Goal: Complete application form

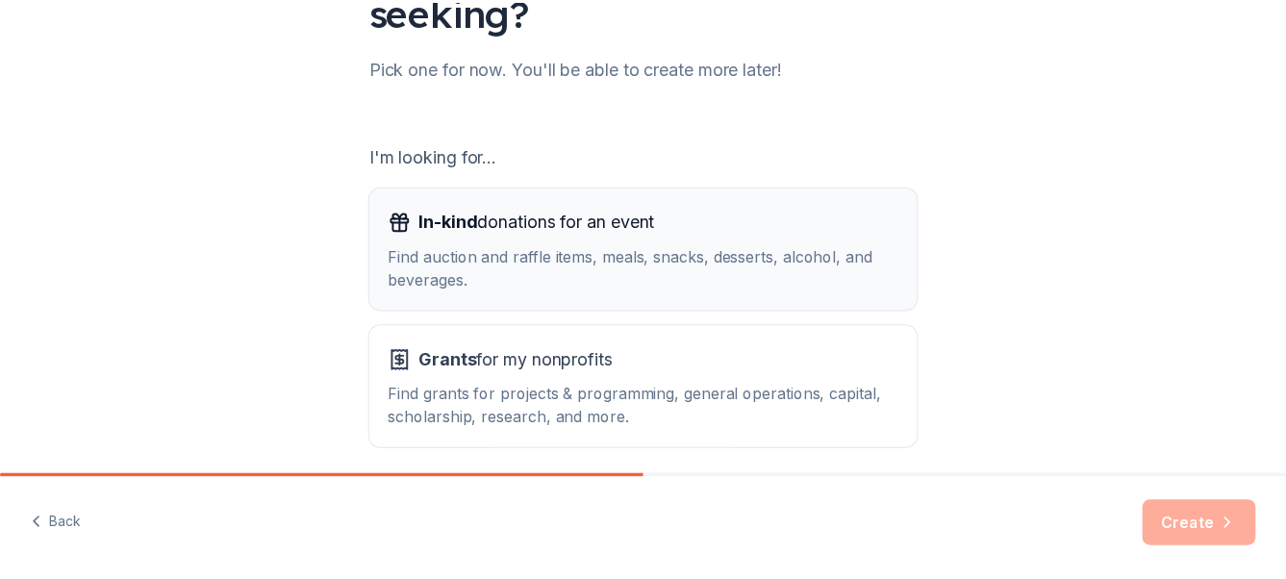
scroll to position [288, 0]
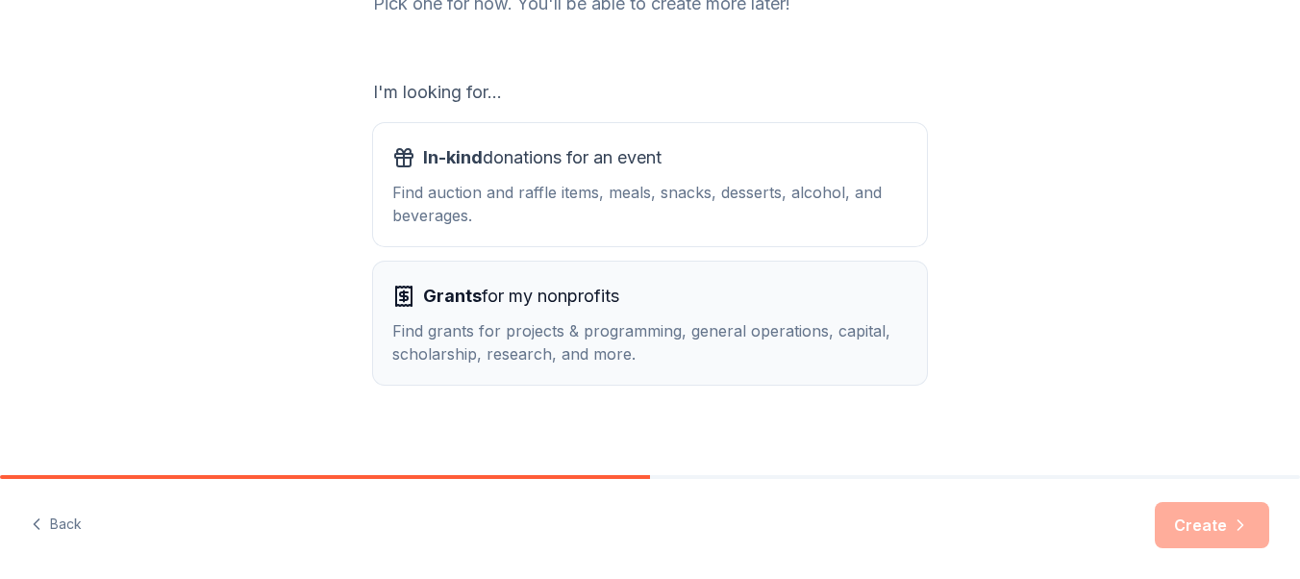
click at [655, 339] on div "Find grants for projects & programming, general operations, capital, scholarshi…" at bounding box center [649, 342] width 515 height 46
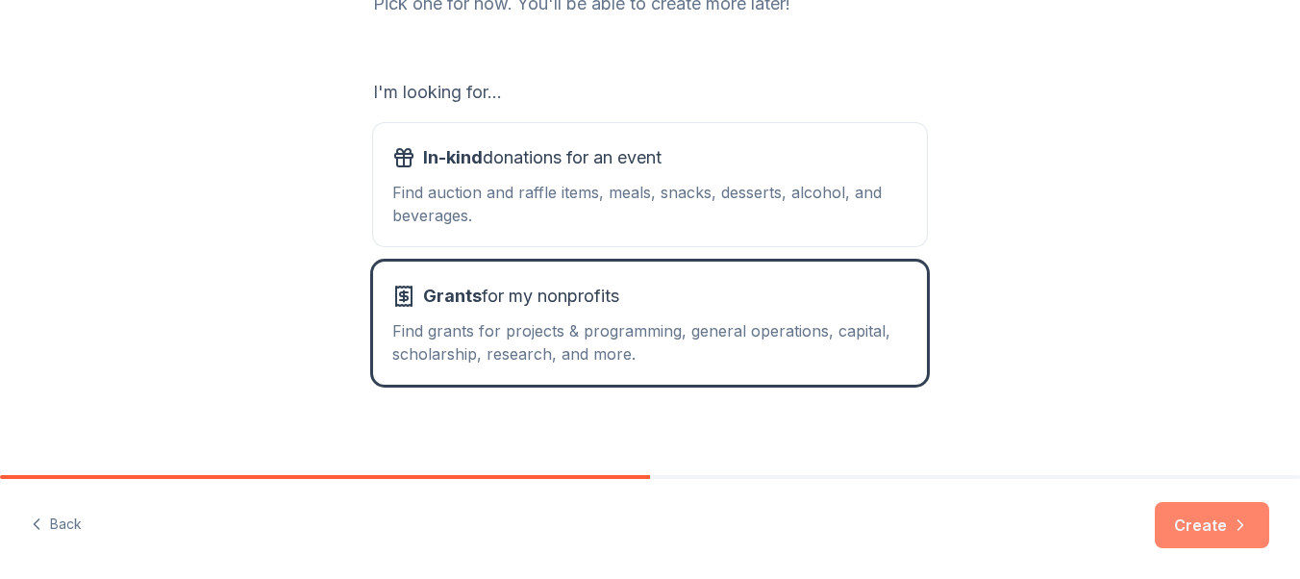
click at [1231, 532] on icon "button" at bounding box center [1240, 524] width 19 height 19
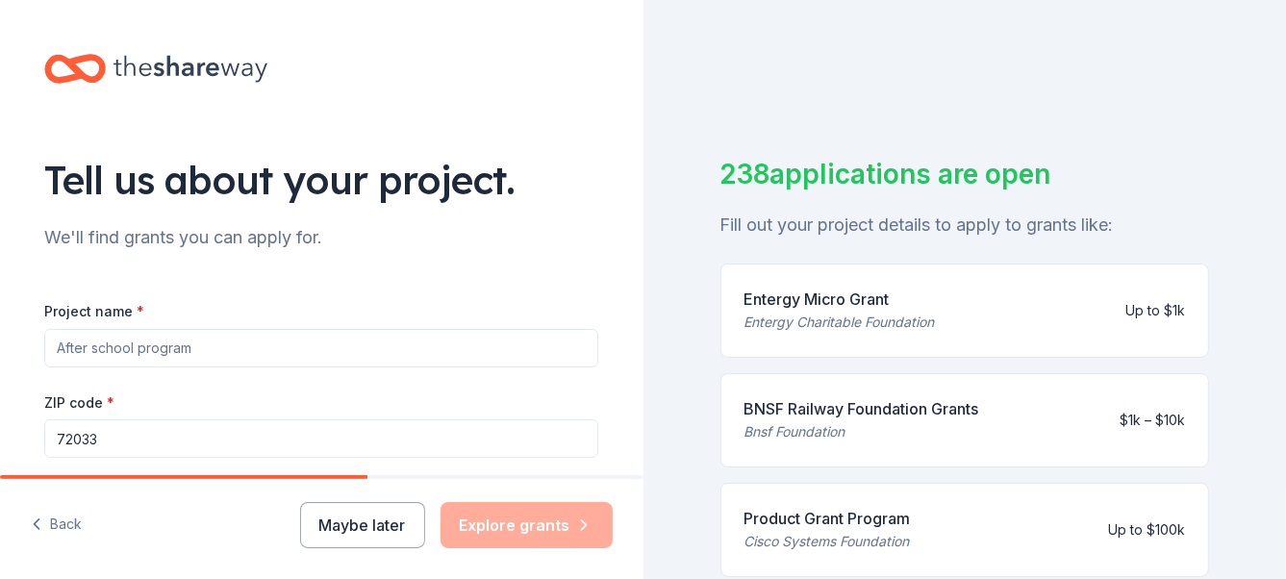
click at [93, 348] on input "Project name *" at bounding box center [321, 348] width 554 height 38
drag, startPoint x: 91, startPoint y: 349, endPoint x: 26, endPoint y: 348, distance: 65.4
click at [26, 348] on div "Tell us about your project. We'll find grants you can apply for. Project name *…" at bounding box center [320, 459] width 615 height 919
click at [59, 348] on input "hair care products" at bounding box center [321, 348] width 554 height 38
click at [237, 353] on input "Hair care products" at bounding box center [321, 348] width 554 height 38
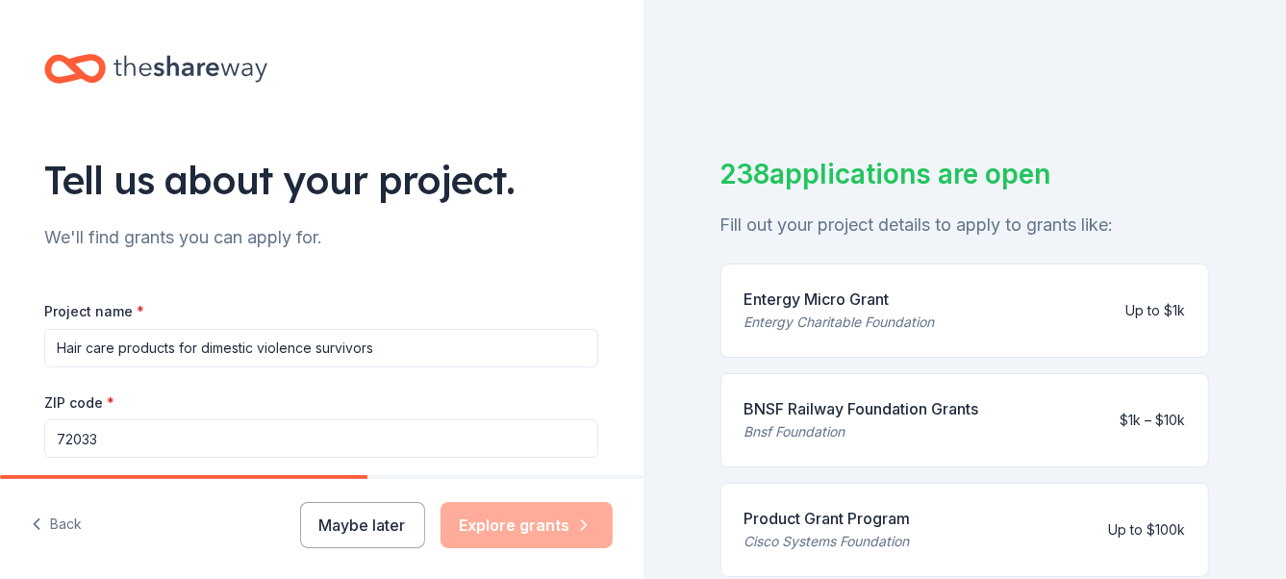
click at [233, 353] on input "Hair care products for dimestic violence survivors" at bounding box center [321, 348] width 554 height 38
type input "Hair care products for domestic violence survivors"
click at [105, 439] on input "72033" at bounding box center [321, 438] width 554 height 38
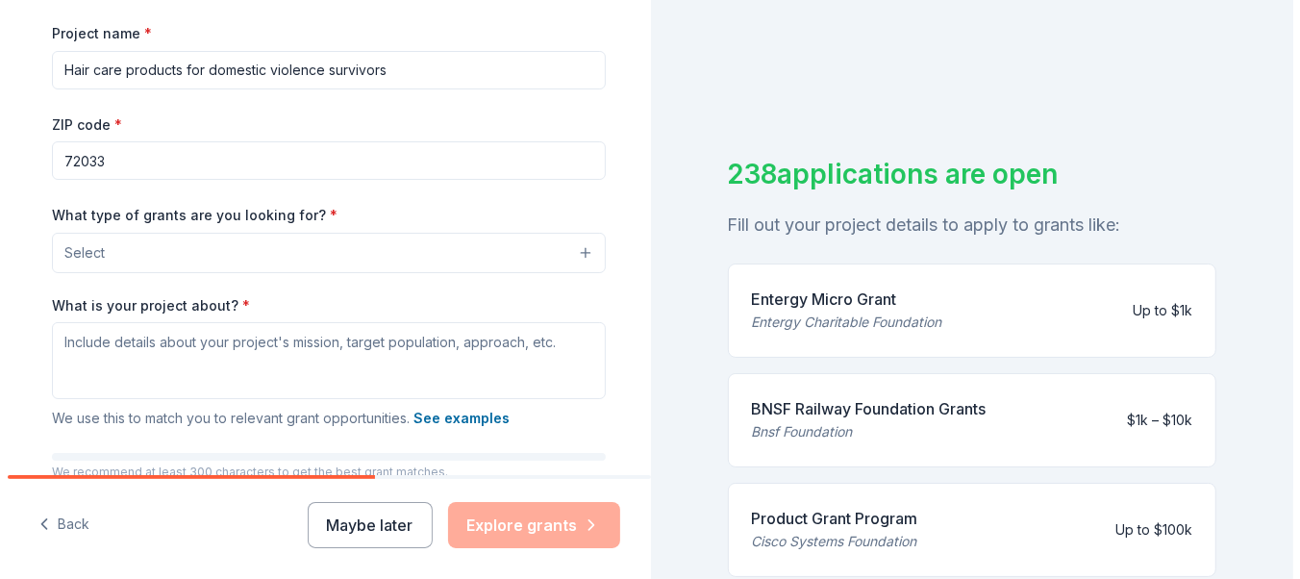
scroll to position [288, 0]
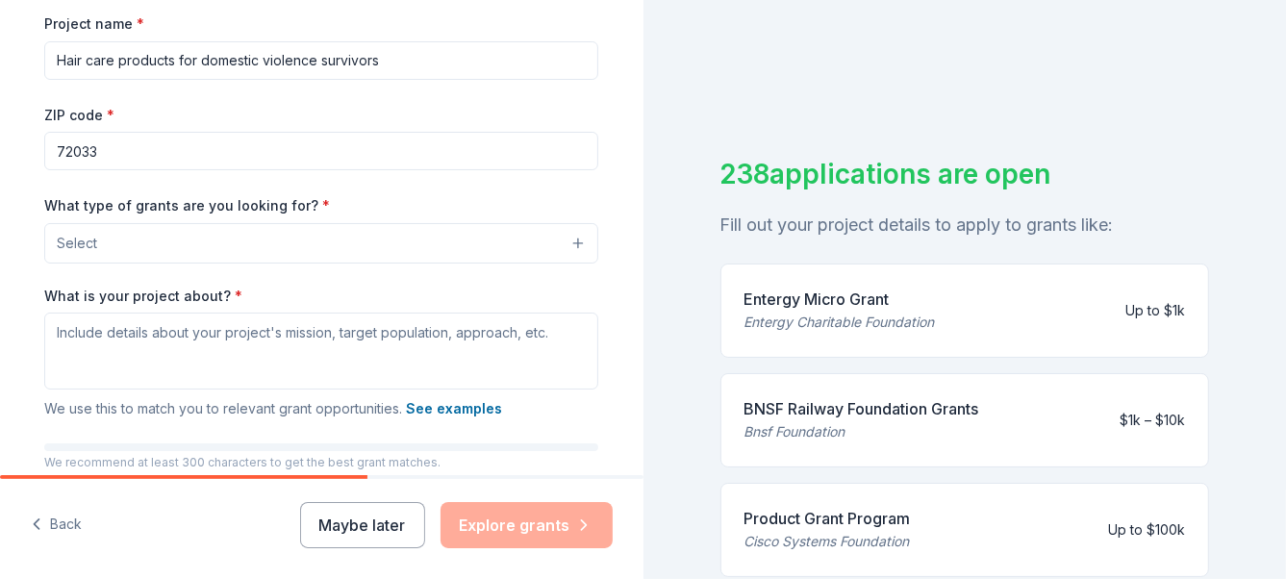
click at [575, 239] on button "Select" at bounding box center [321, 243] width 554 height 40
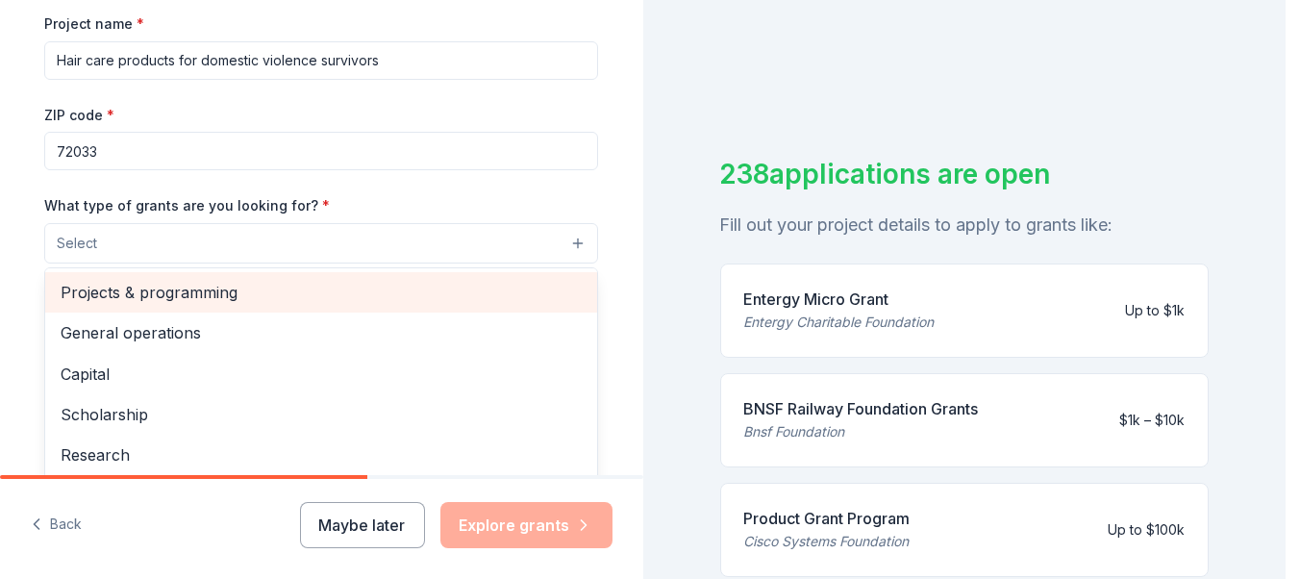
click at [201, 287] on span "Projects & programming" at bounding box center [321, 292] width 521 height 25
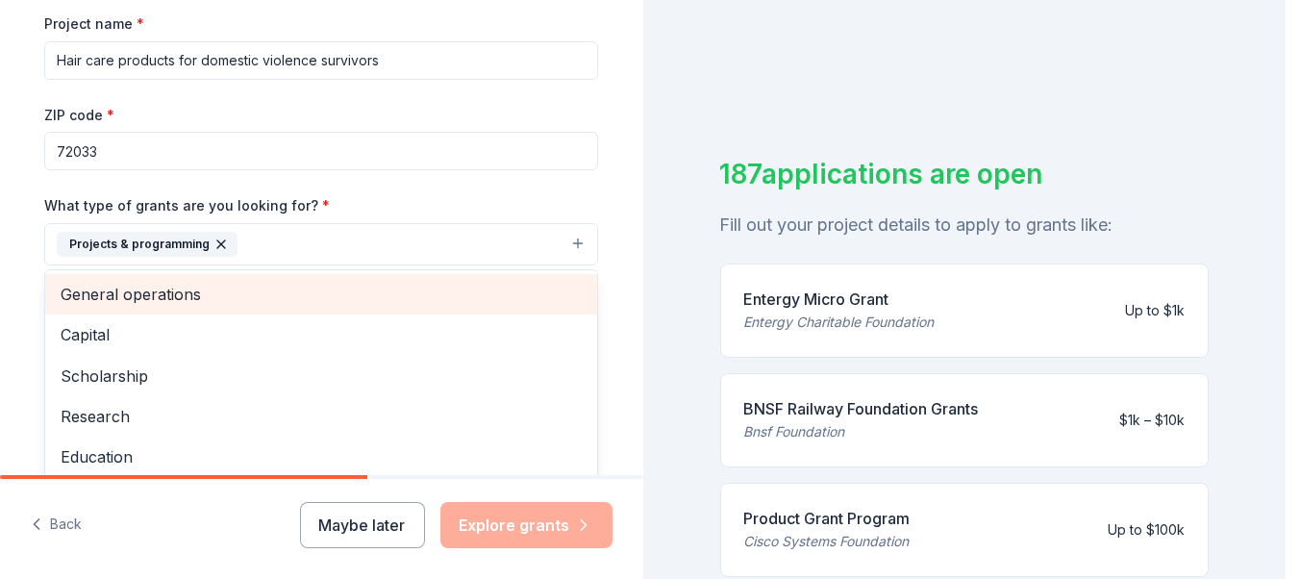
click at [185, 292] on span "General operations" at bounding box center [321, 294] width 521 height 25
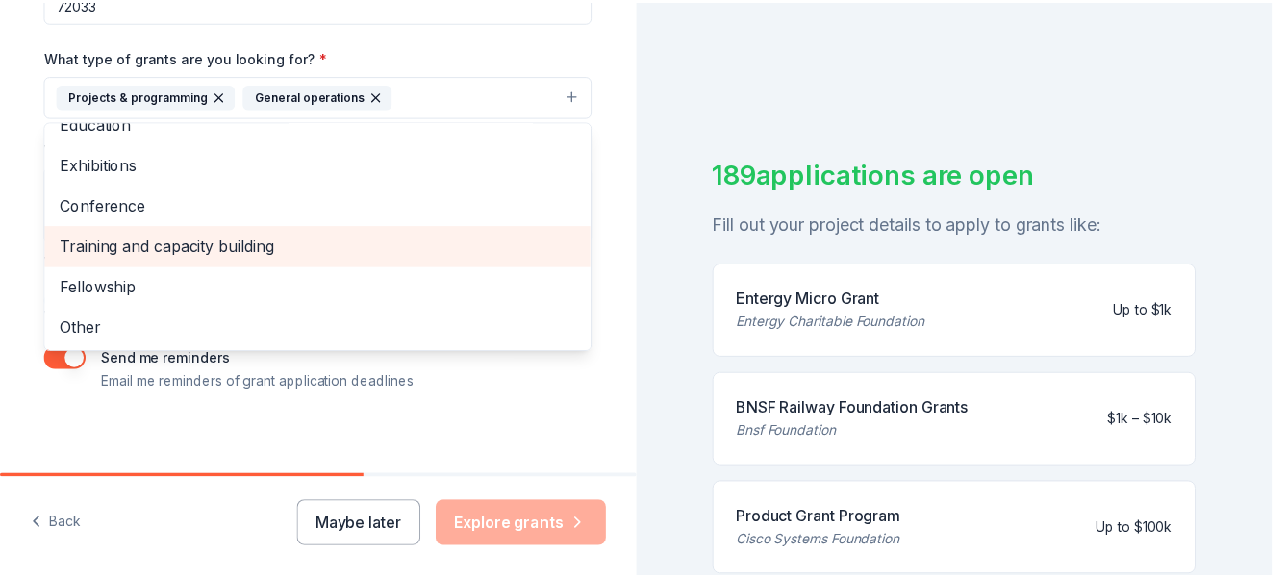
scroll to position [445, 0]
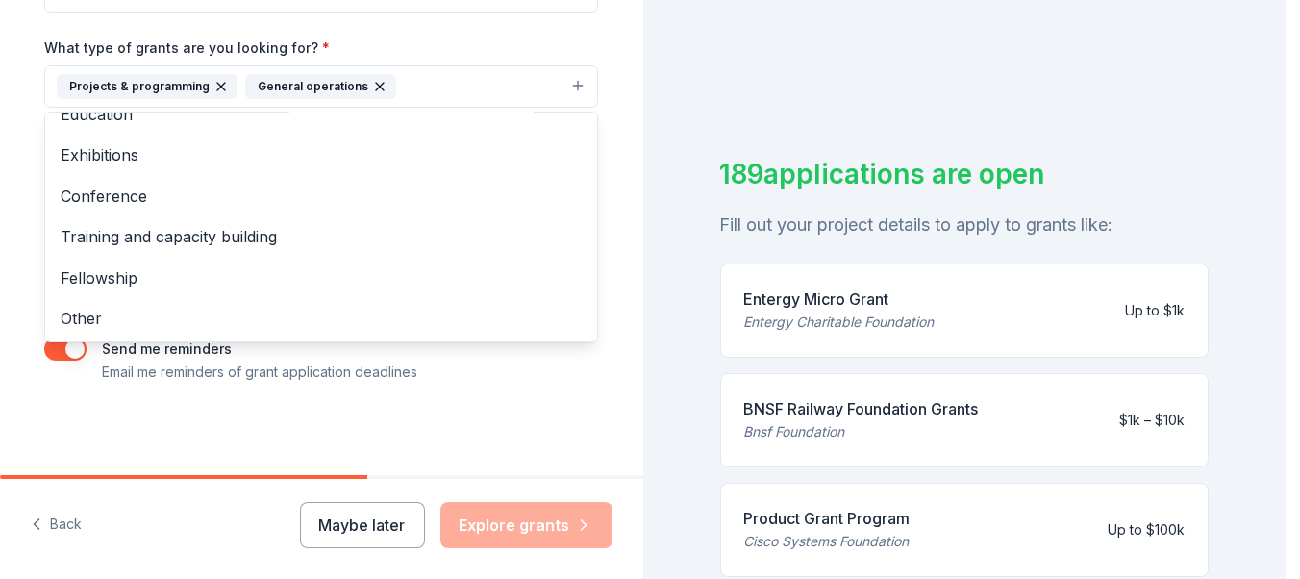
click at [491, 386] on div "Tell us about your project. We'll find grants you can apply for. Project name *…" at bounding box center [320, 15] width 615 height 921
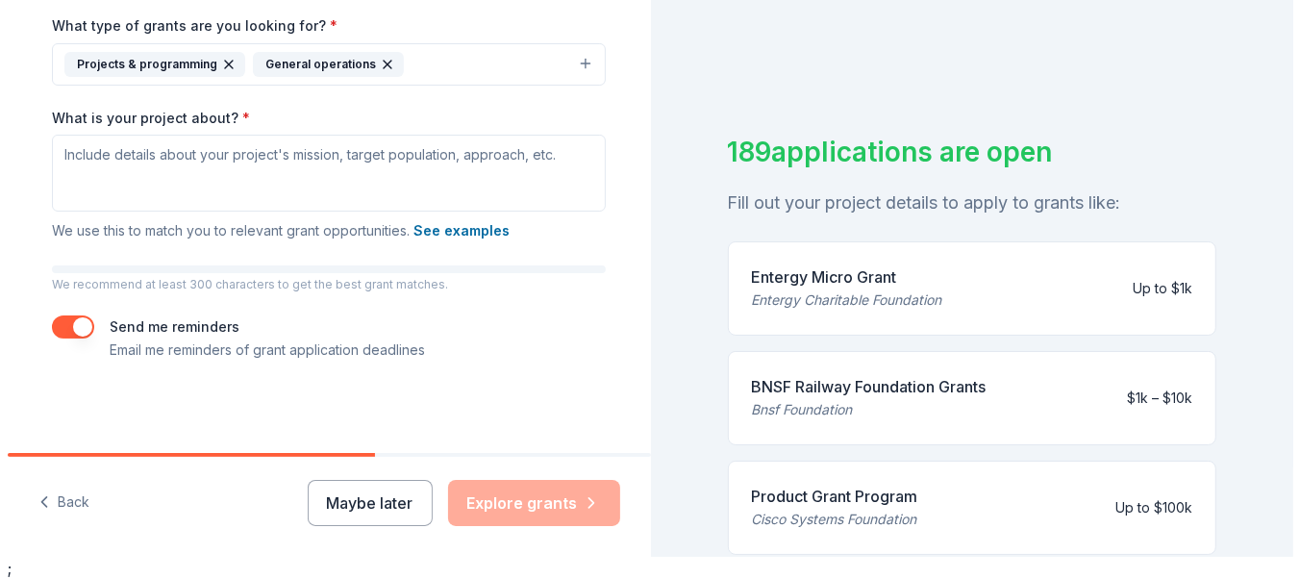
scroll to position [349, 0]
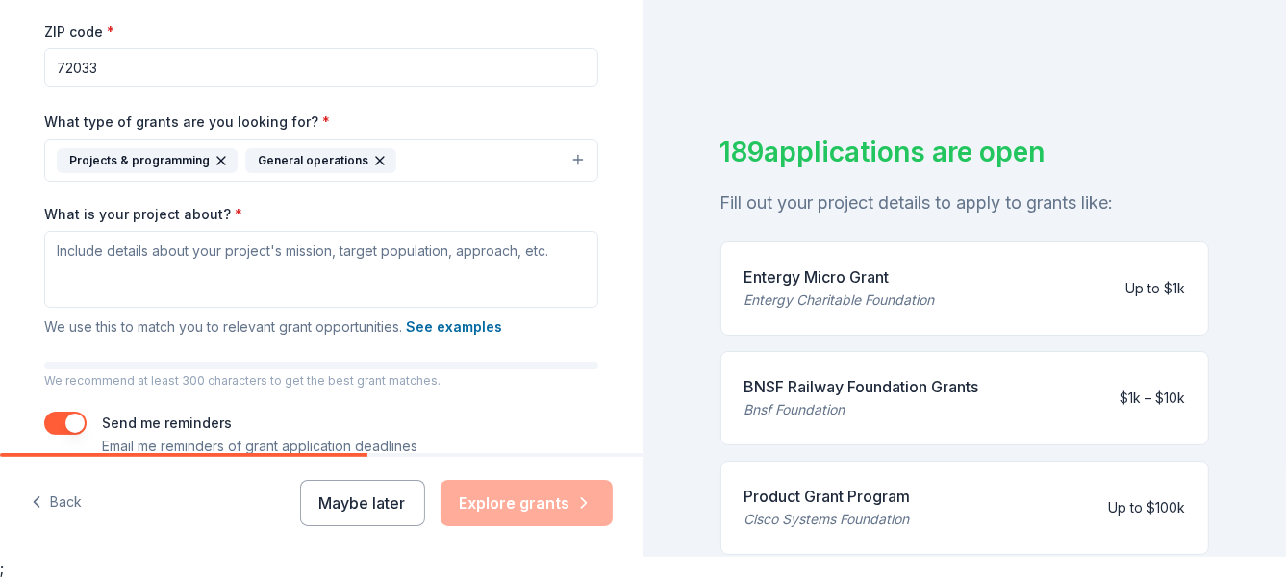
click at [207, 151] on div "Projects & programming" at bounding box center [147, 160] width 181 height 25
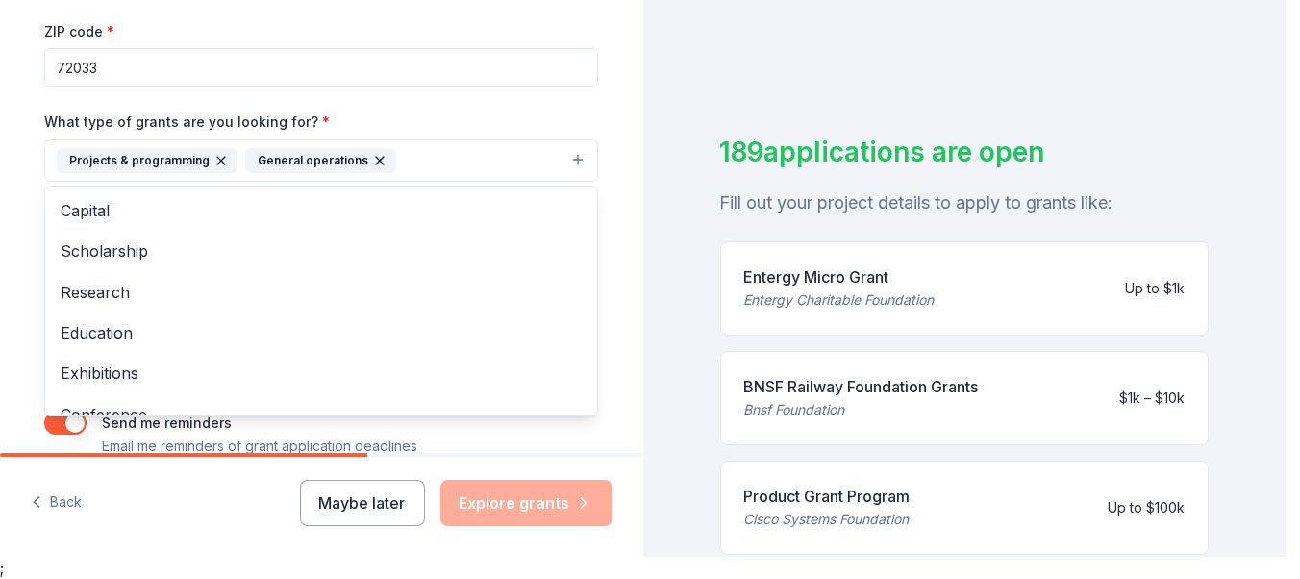
click at [372, 155] on icon "button" at bounding box center [379, 160] width 15 height 15
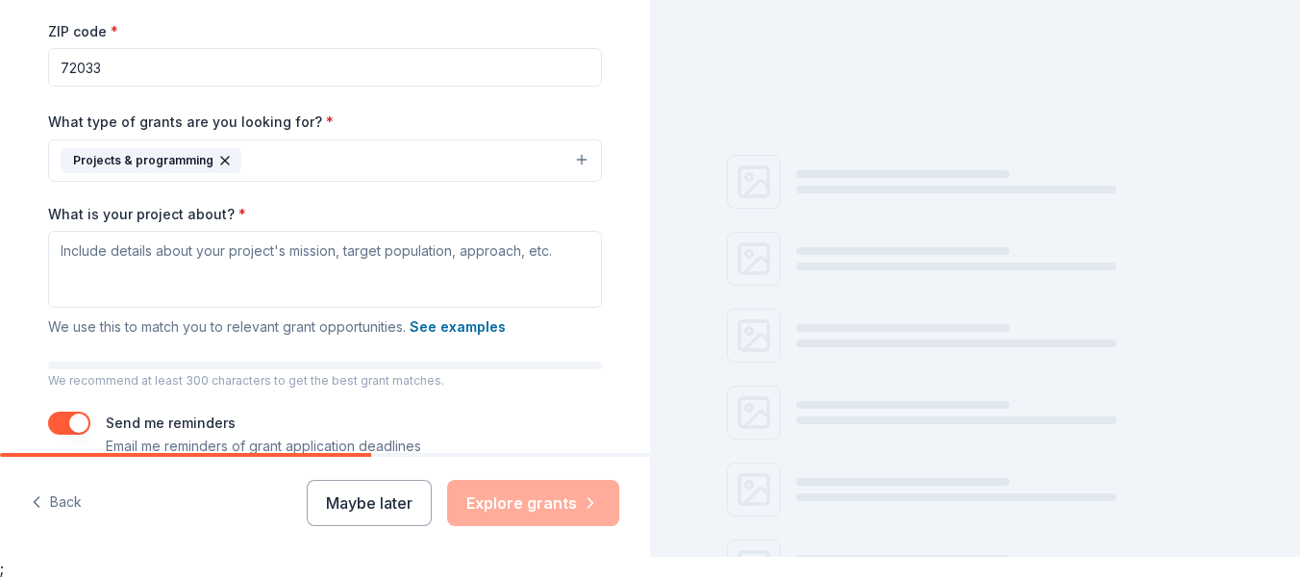
click at [217, 160] on icon "button" at bounding box center [224, 160] width 15 height 15
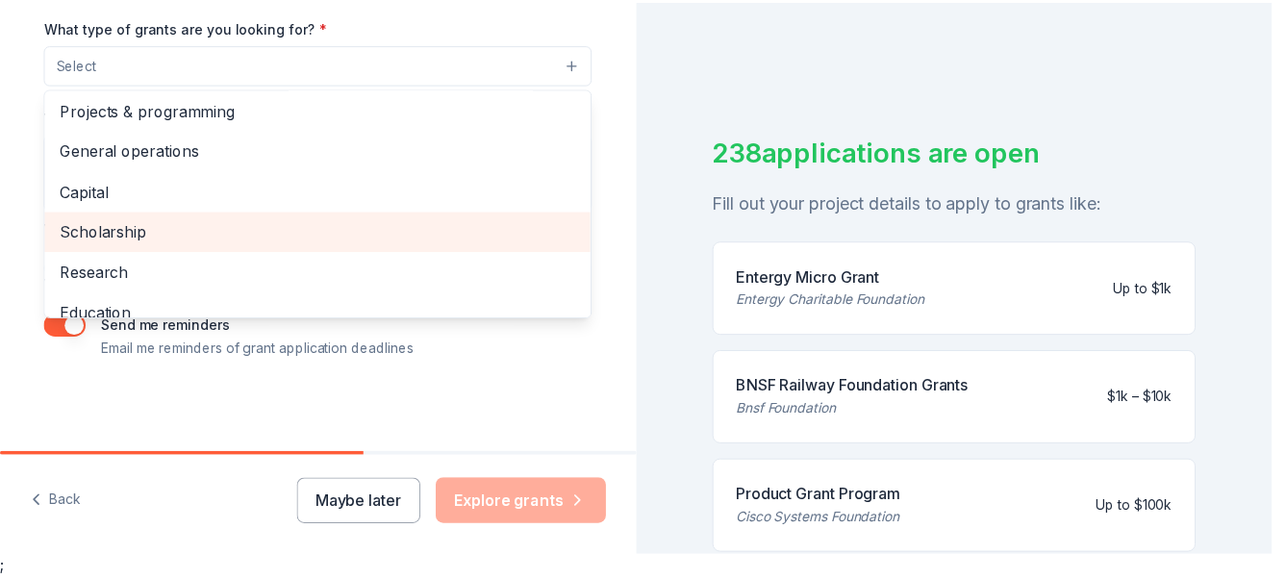
scroll to position [0, 0]
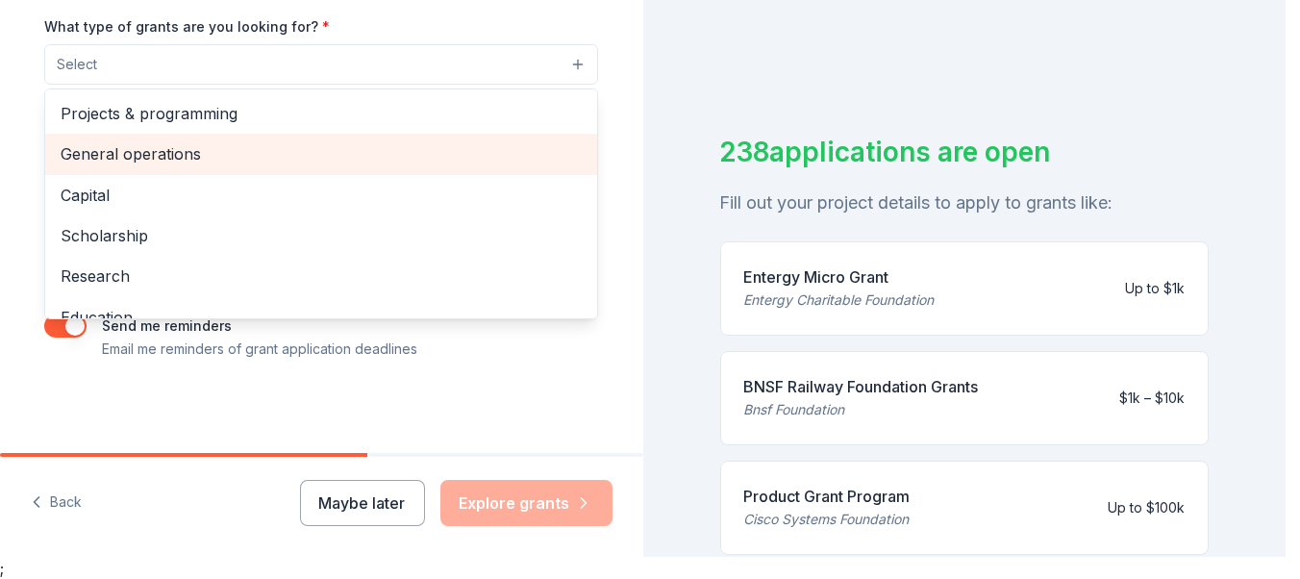
click at [182, 155] on span "General operations" at bounding box center [321, 153] width 521 height 25
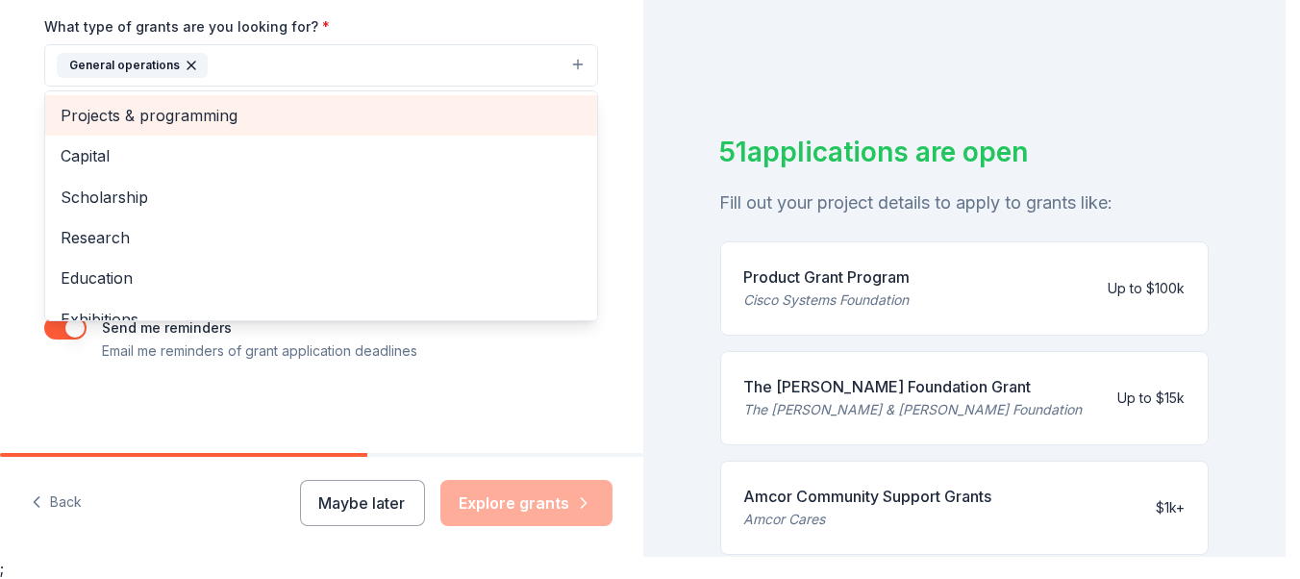
click at [212, 113] on span "Projects & programming" at bounding box center [321, 115] width 521 height 25
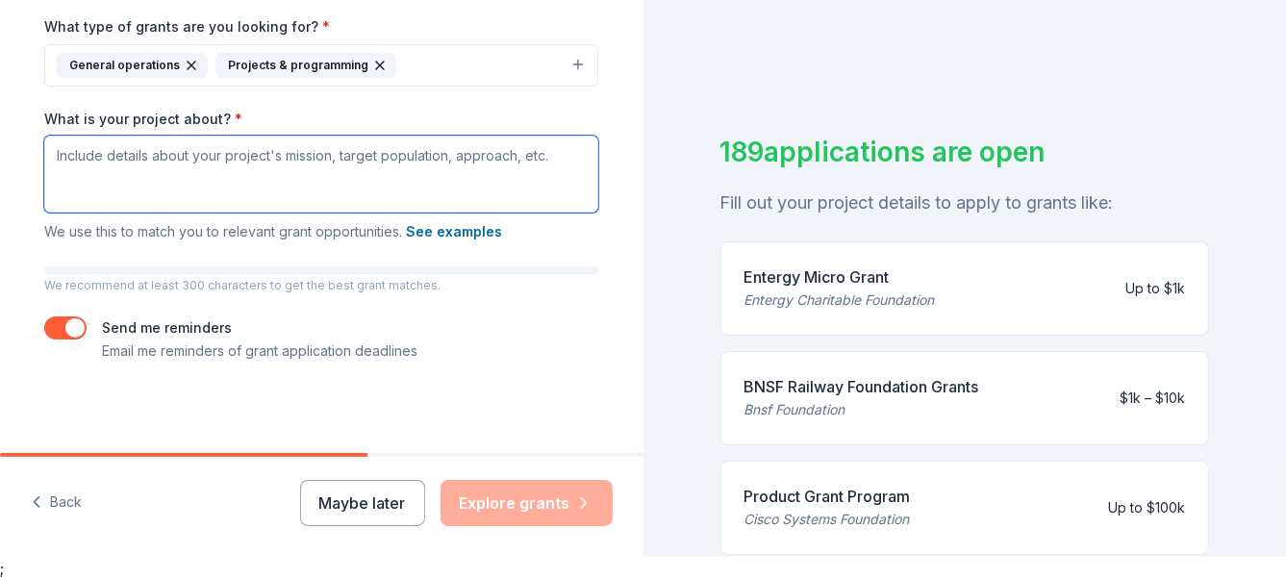
click at [163, 158] on textarea "What is your project about? *" at bounding box center [321, 174] width 554 height 77
paste textarea "Rise provides a promise of hope and a haven of safety for adults and children s…"
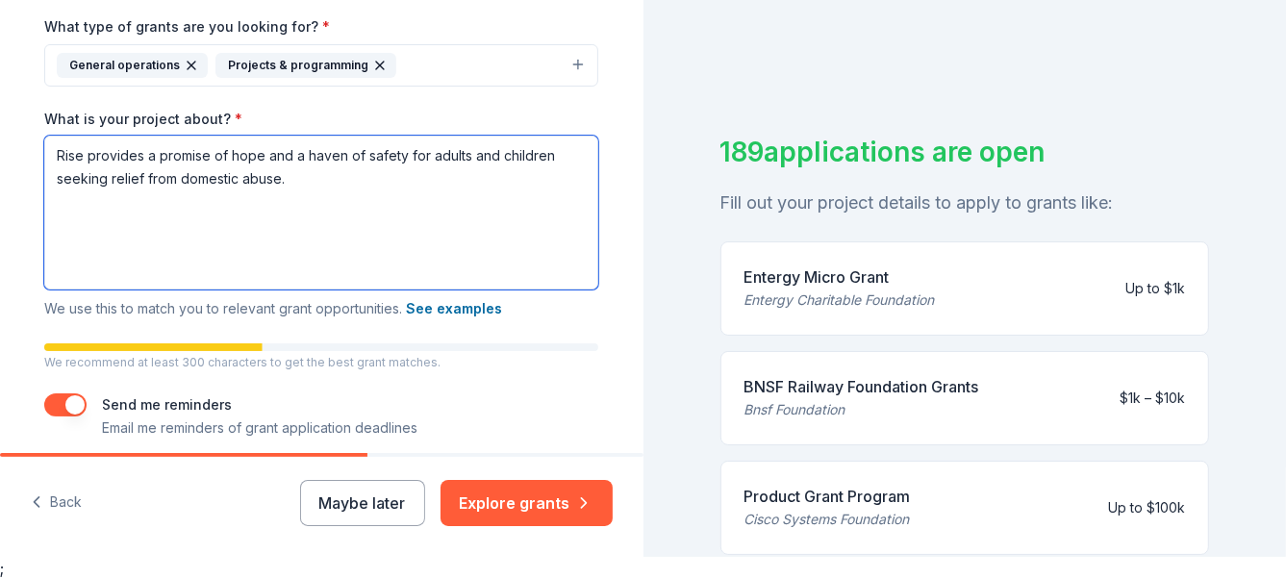
click at [309, 224] on textarea "Rise provides a promise of hope and a haven of safety for adults and children s…" at bounding box center [321, 213] width 554 height 154
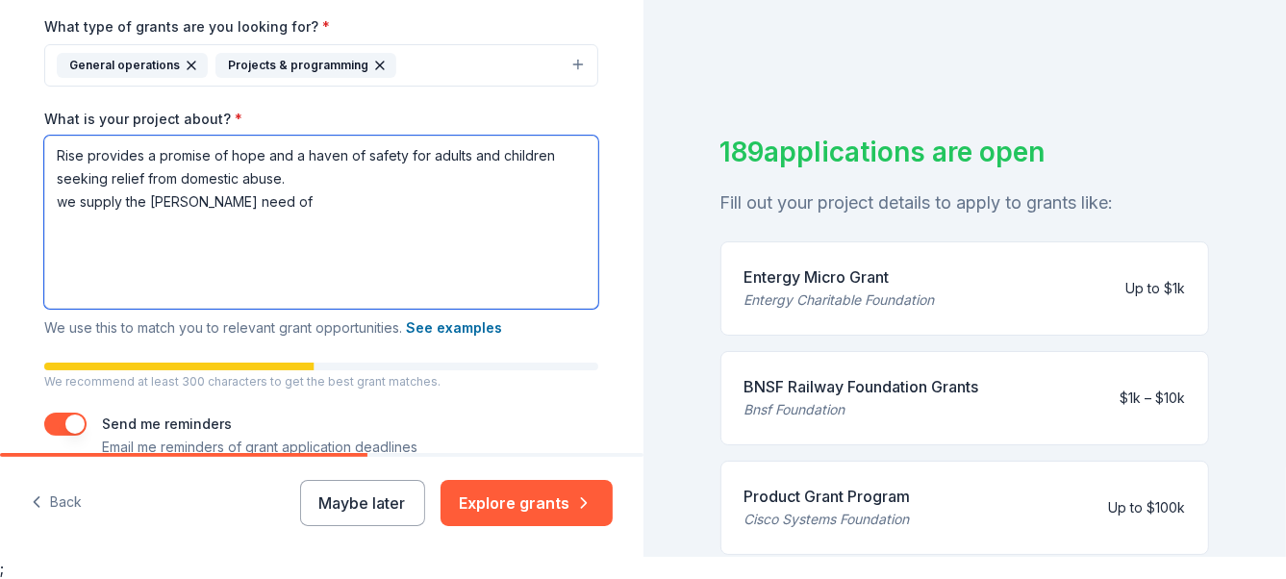
click at [155, 245] on textarea "Rise provides a promise of hope and a haven of safety for adults and children s…" at bounding box center [321, 222] width 554 height 173
click at [208, 246] on textarea "Rise provides a promise of hope and a haven of safety for adults and children s…" at bounding box center [321, 222] width 554 height 173
click at [260, 248] on textarea "Rise provides a promise of hope and a haven of safety for adults and children s…" at bounding box center [321, 222] width 554 height 173
click at [440, 246] on textarea "Rise provides a promise of hope and a haven of safety for adults and children s…" at bounding box center [321, 222] width 554 height 173
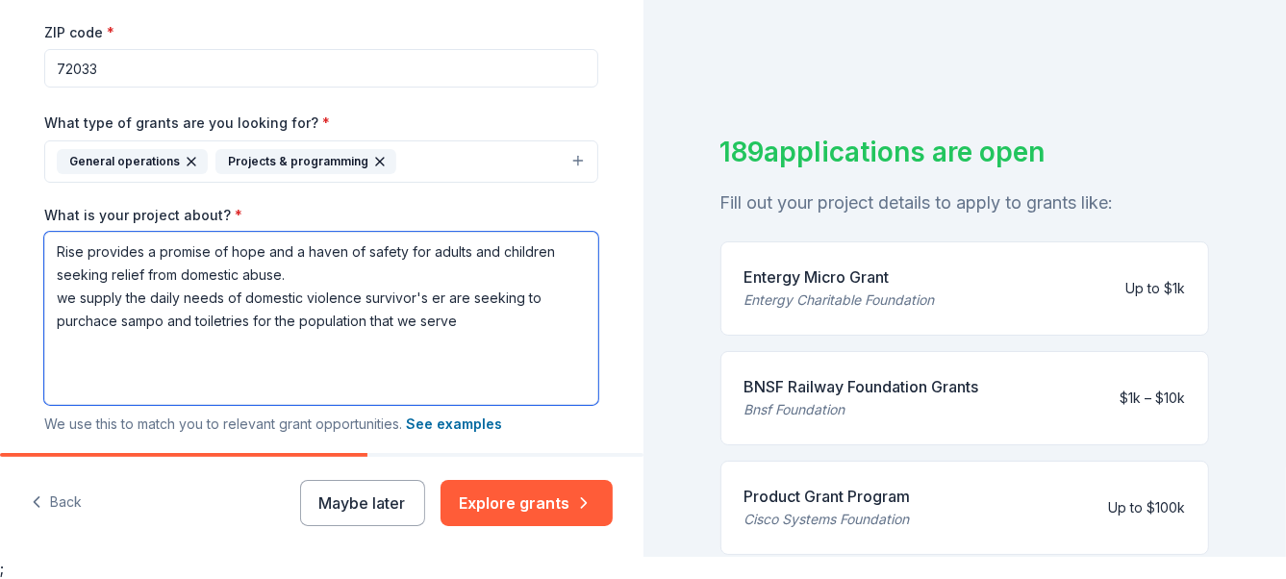
scroll to position [27, 0]
drag, startPoint x: 43, startPoint y: 290, endPoint x: 454, endPoint y: 364, distance: 417.1
click at [454, 364] on textarea "Rise provides a promise of hope and a haven of safety for adults and children s…" at bounding box center [321, 318] width 554 height 173
type textarea "Rise provides a promise of hope and a haven of safety for adults and children s…"
drag, startPoint x: 50, startPoint y: 258, endPoint x: 373, endPoint y: 360, distance: 338.8
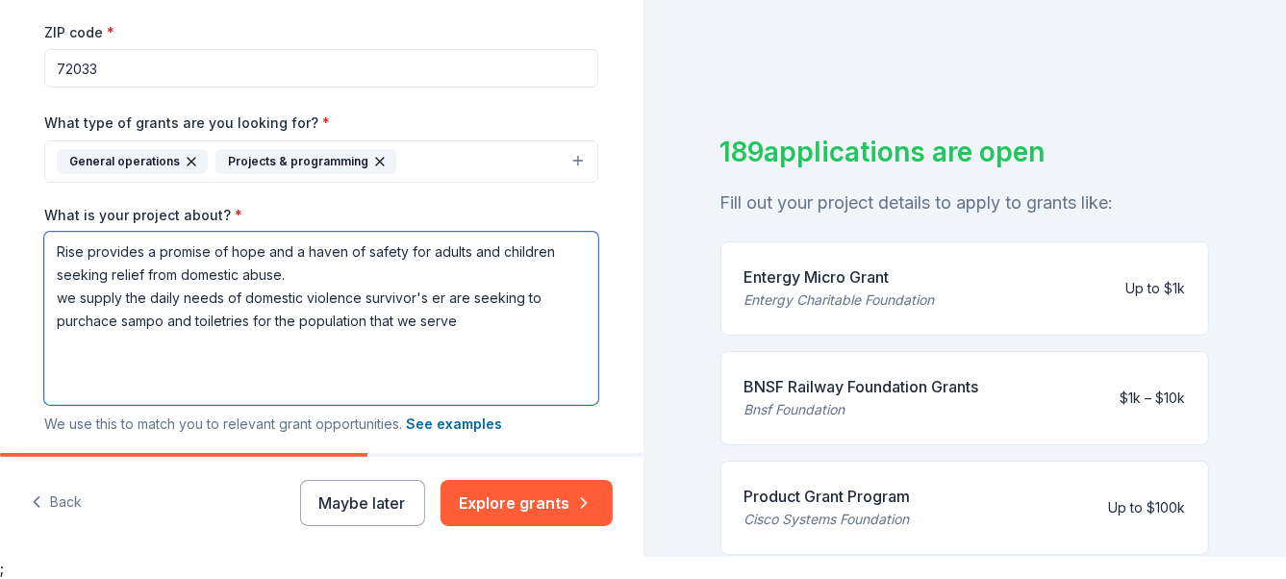
click at [373, 360] on textarea "Rise provides a promise of hope and a haven of safety for adults and children s…" at bounding box center [321, 318] width 554 height 173
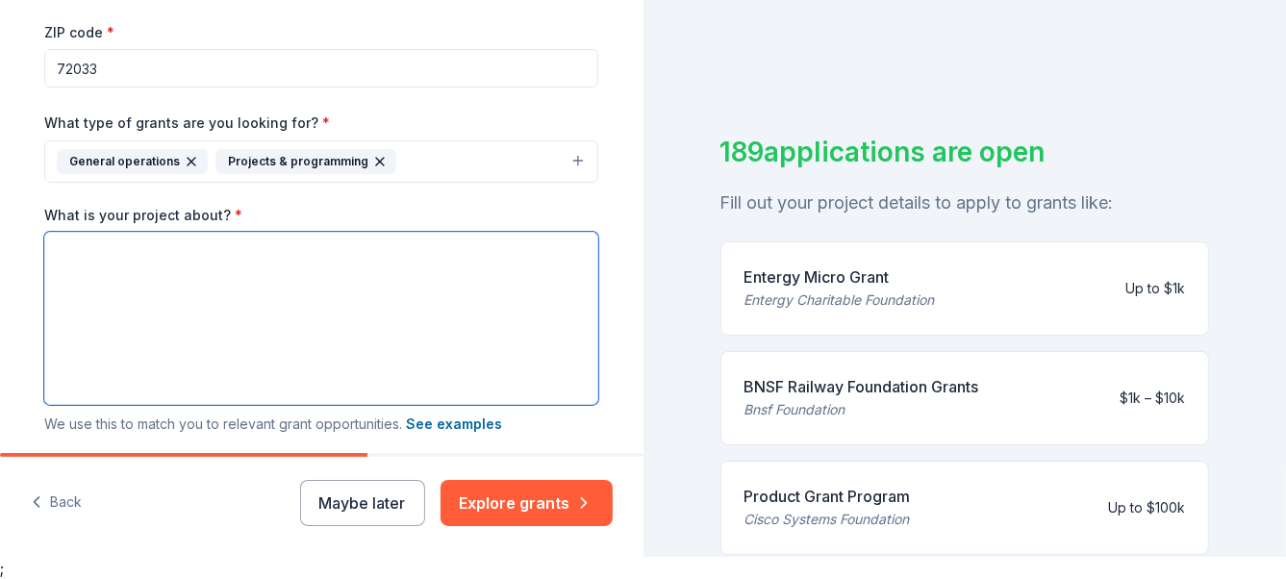
scroll to position [0, 0]
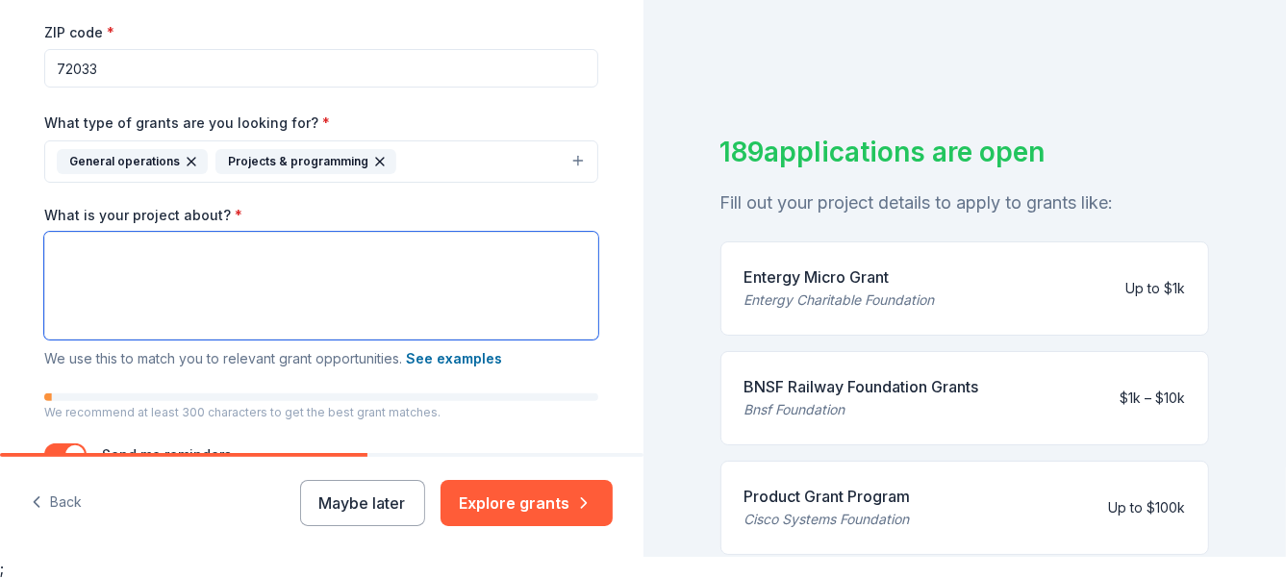
paste textarea "Rise provides a promise of hope and a safe haven for adults and children escapi…"
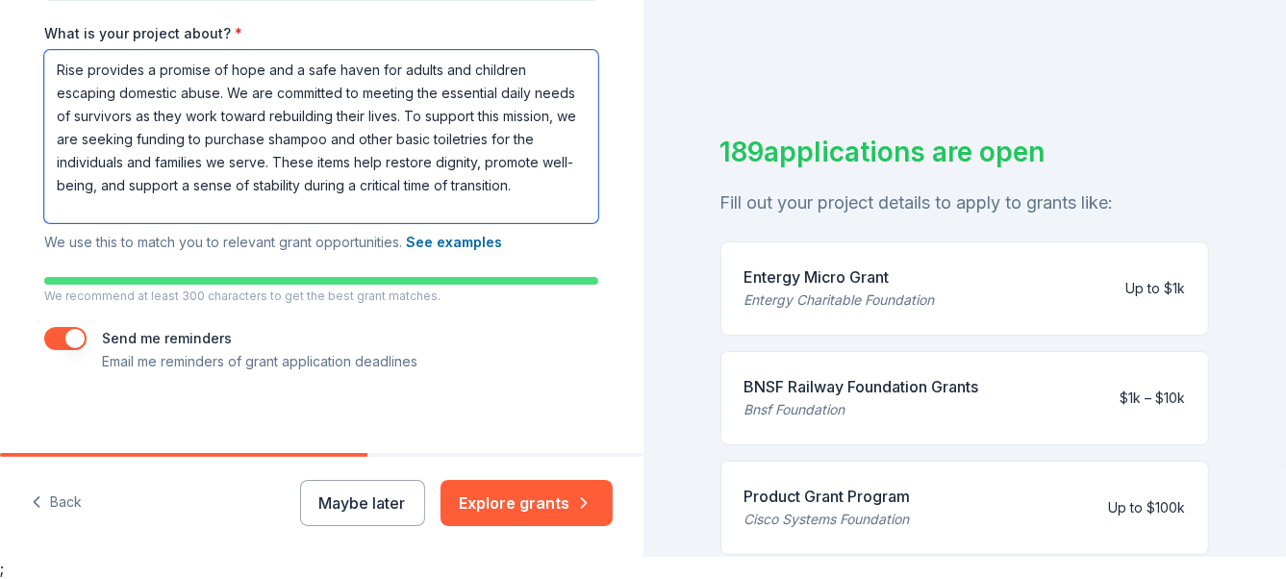
scroll to position [540, 0]
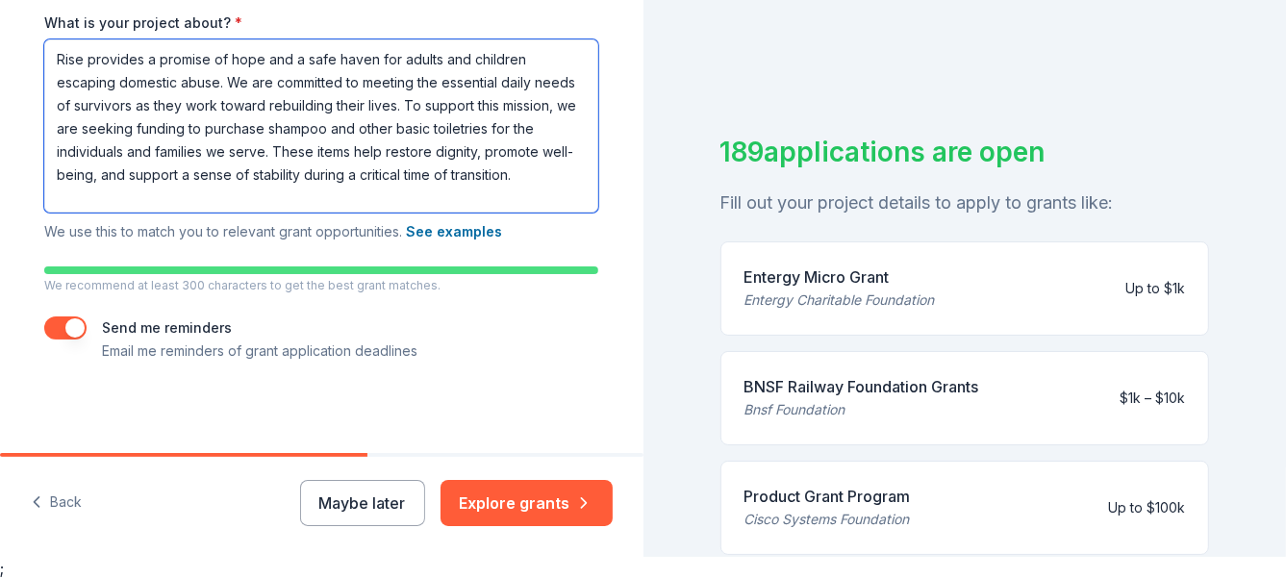
type textarea "Rise provides a promise of hope and a safe haven for adults and children escapi…"
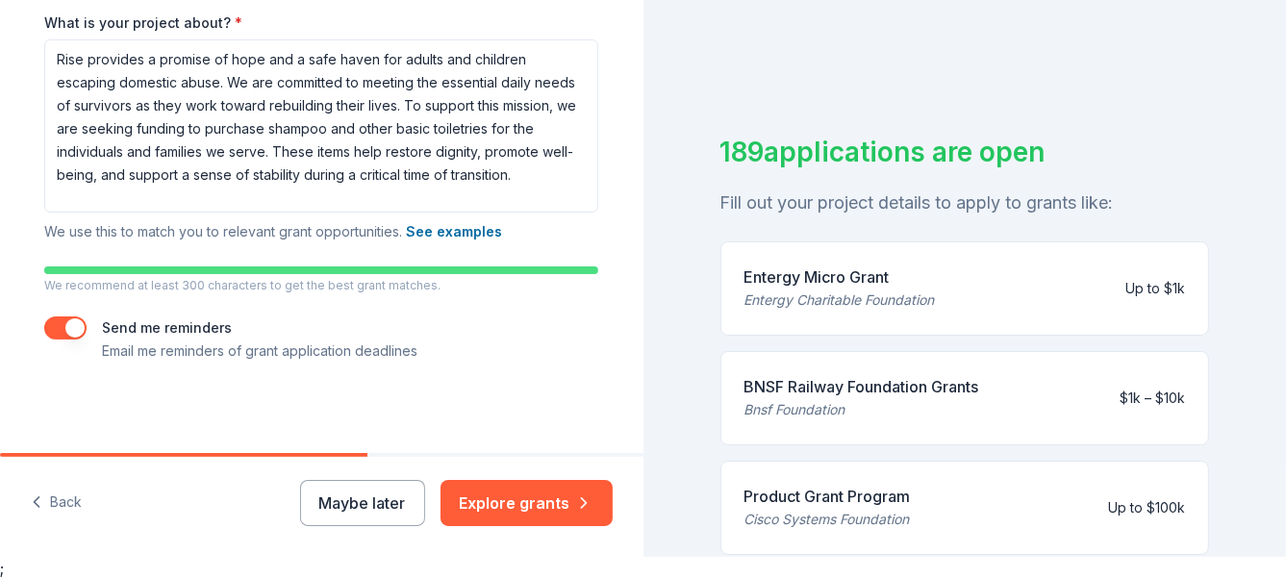
click at [1190, 38] on div "189 applications are open Fill out your project details to apply to grants like…" at bounding box center [964, 267] width 643 height 579
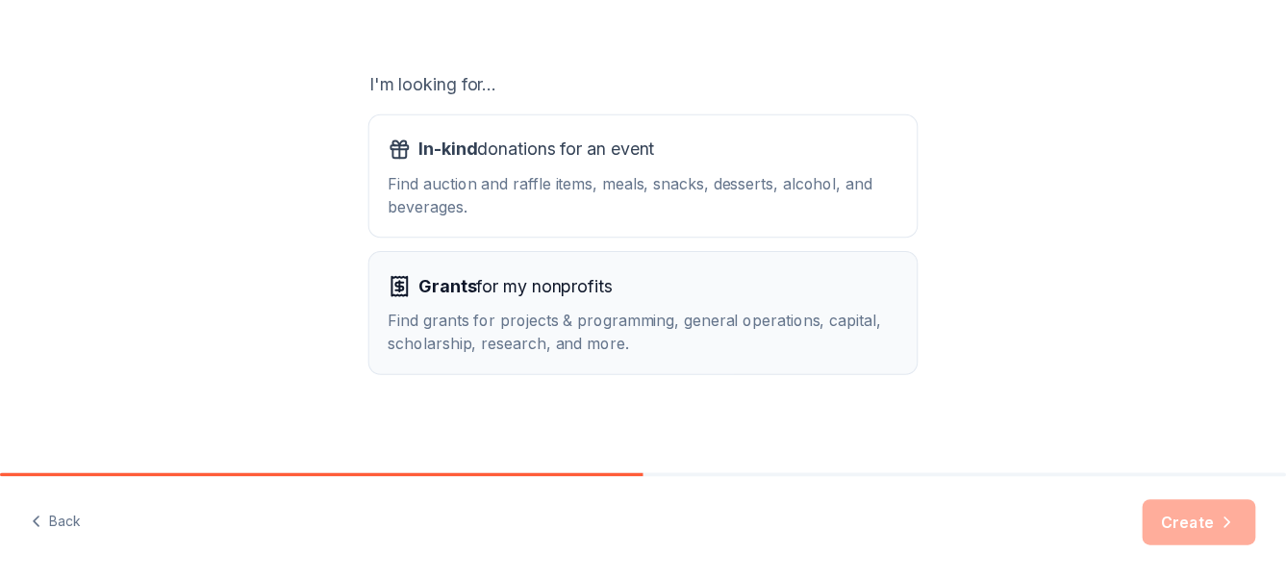
scroll to position [299, 0]
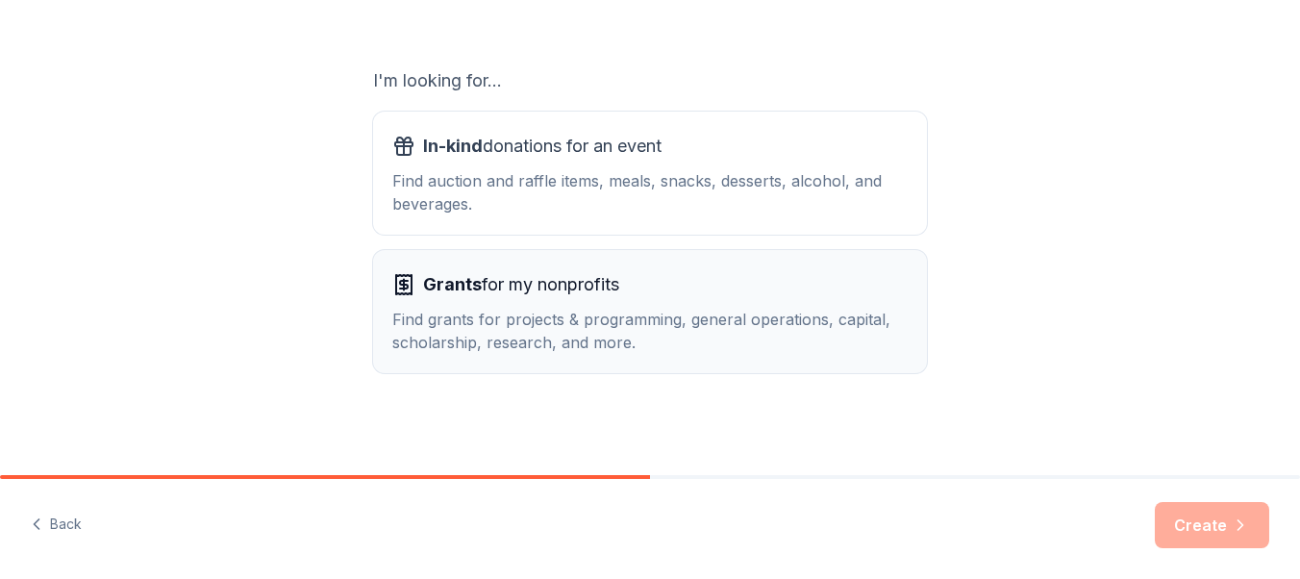
click at [549, 278] on span "Grants for my nonprofits" at bounding box center [521, 284] width 196 height 31
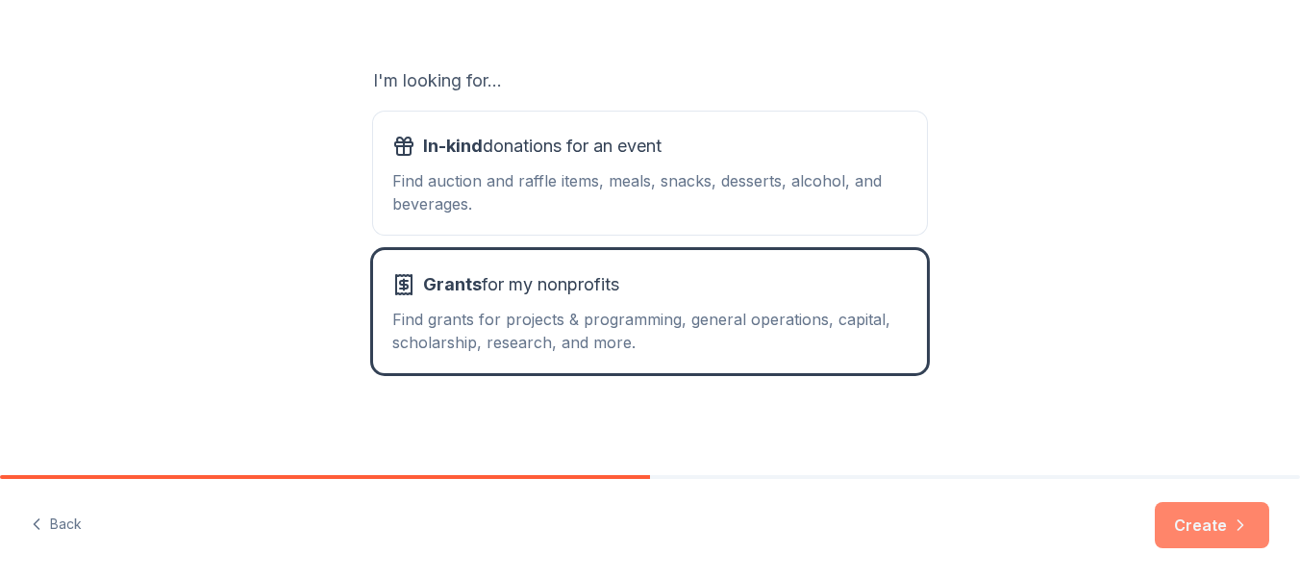
click at [1215, 530] on button "Create" at bounding box center [1212, 525] width 114 height 46
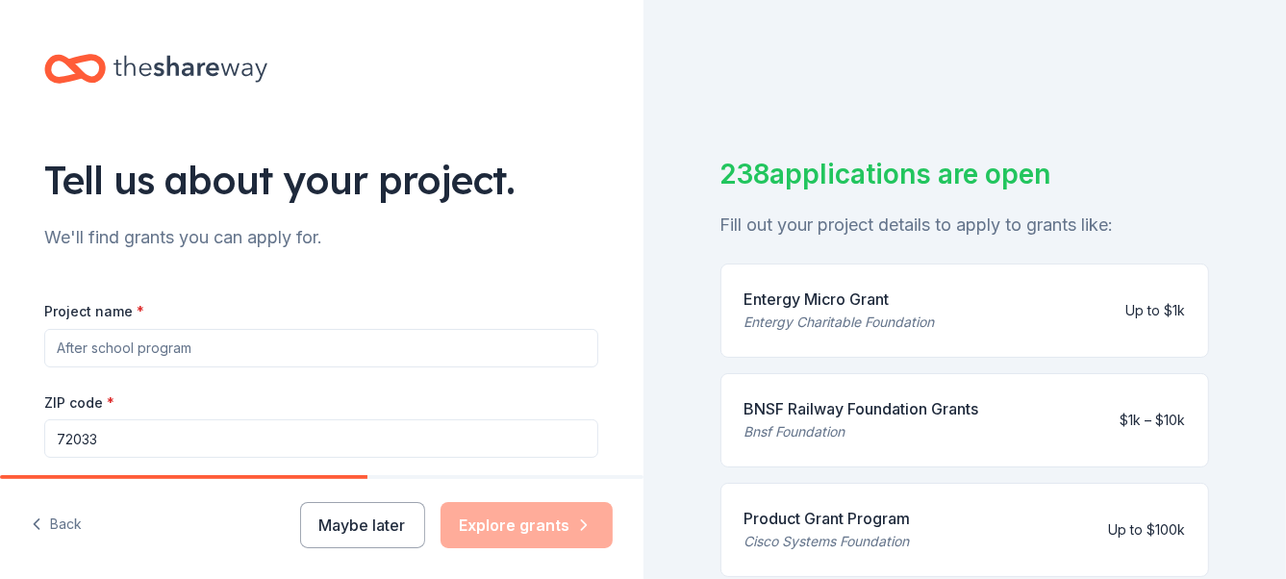
click at [75, 354] on input "Project name *" at bounding box center [321, 348] width 554 height 38
